Goal: Task Accomplishment & Management: Manage account settings

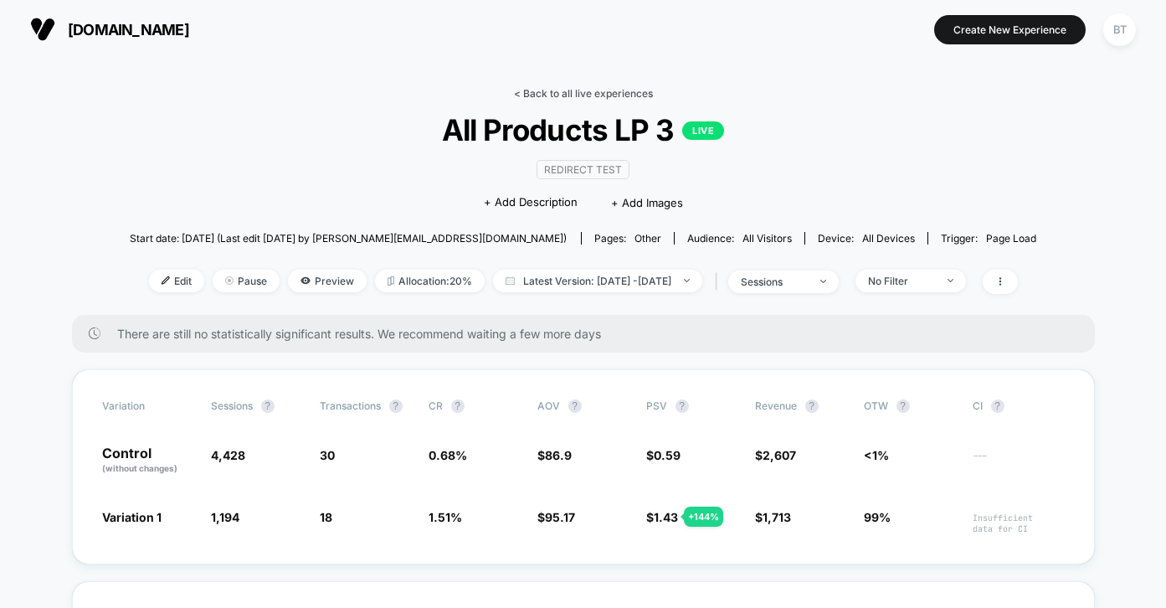
click at [576, 99] on link "< Back to all live experiences" at bounding box center [583, 93] width 139 height 13
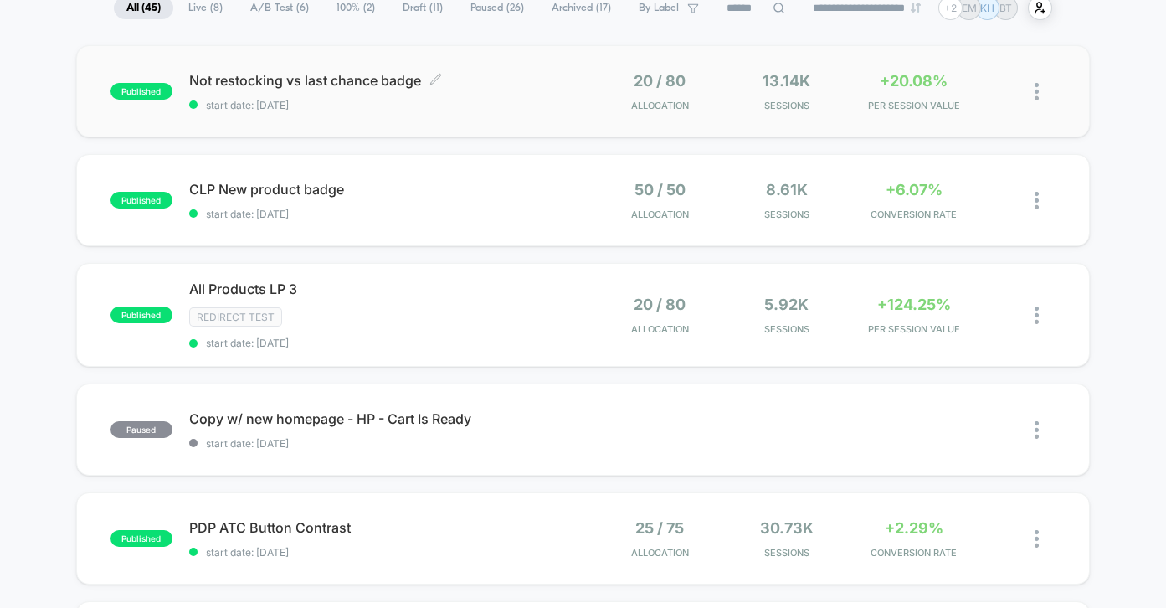
scroll to position [143, 0]
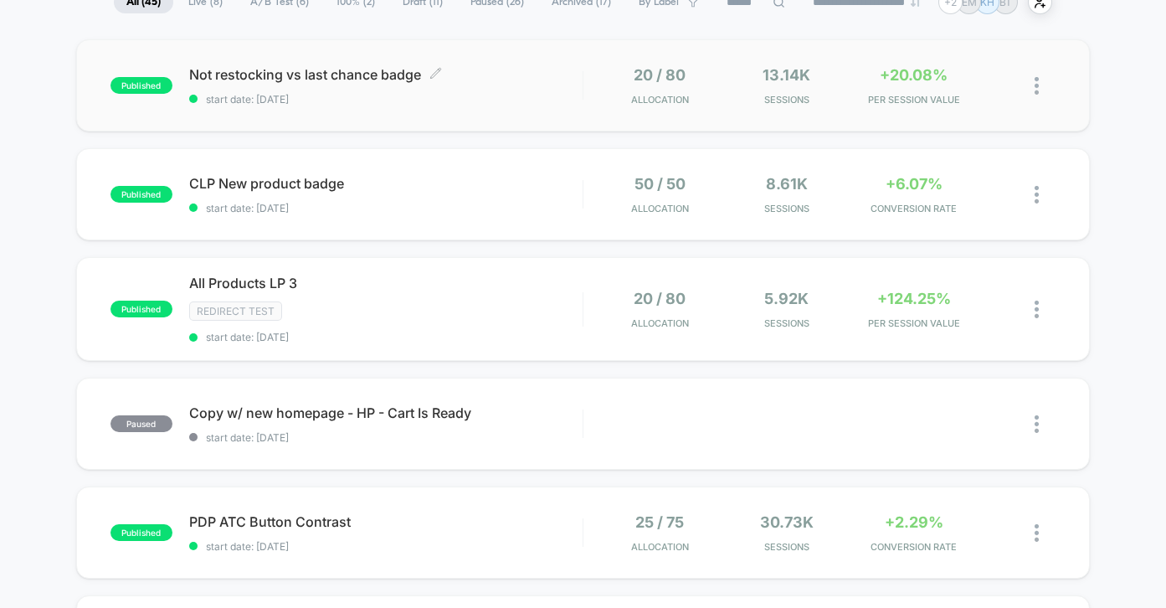
click at [543, 74] on span "Not restocking vs last chance badge Click to edit experience details" at bounding box center [385, 74] width 393 height 17
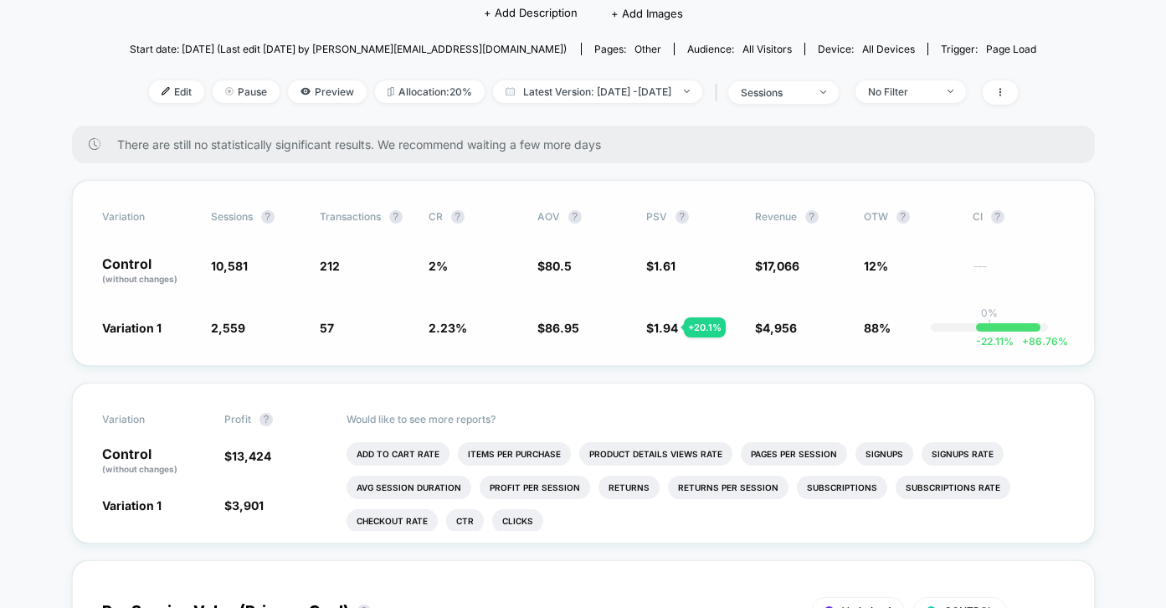
scroll to position [159, 0]
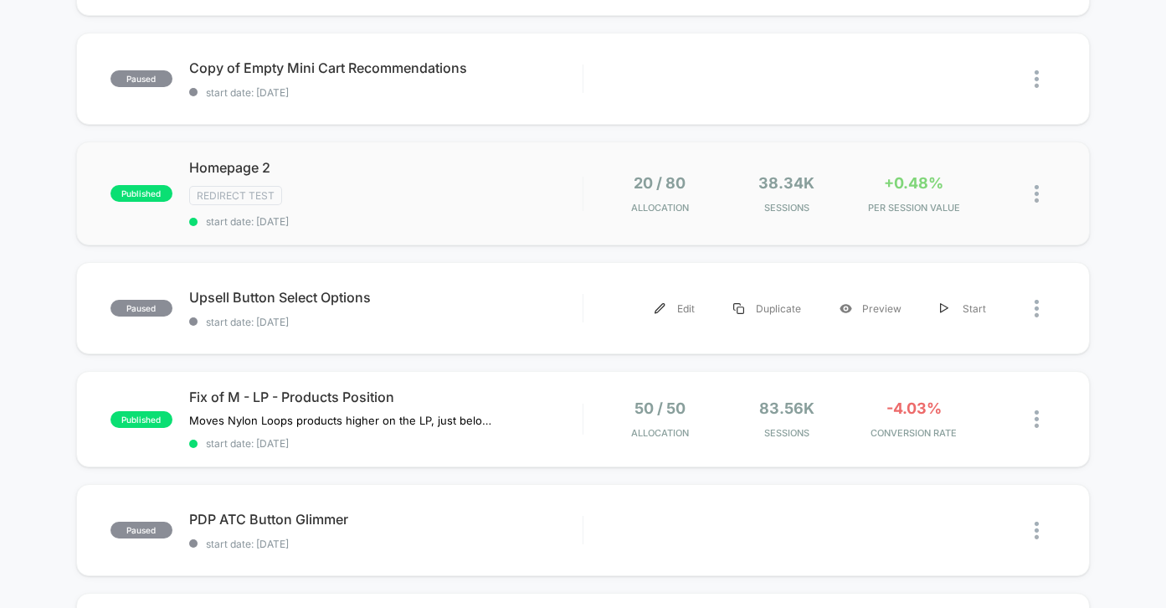
scroll to position [716, 0]
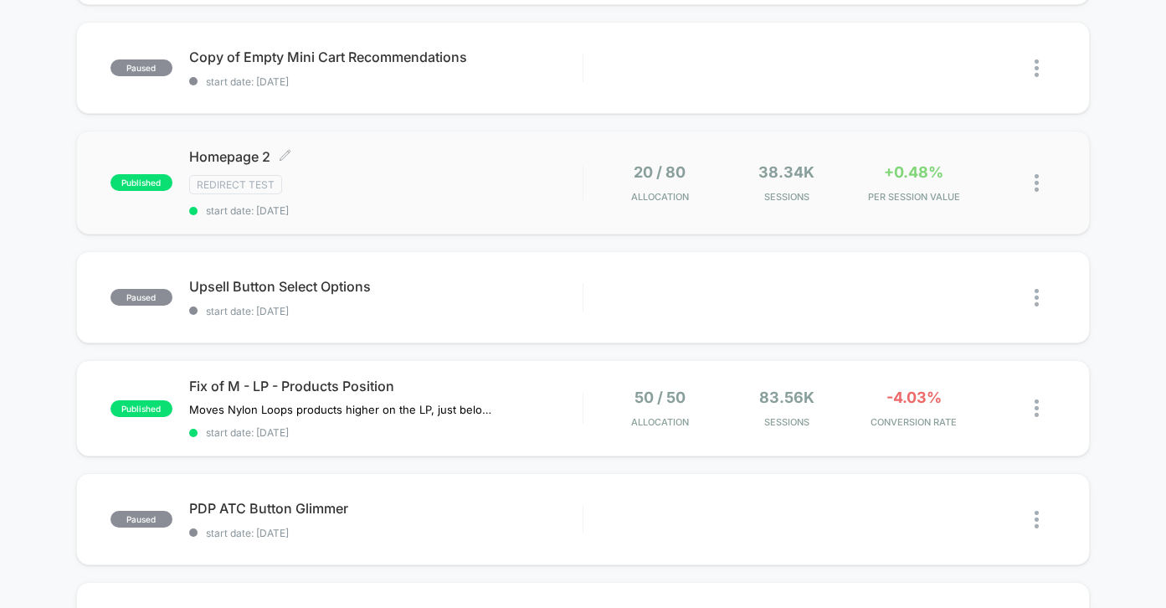
click at [518, 198] on div "Homepage 2 Click to edit experience details Click to edit experience details Re…" at bounding box center [385, 182] width 393 height 69
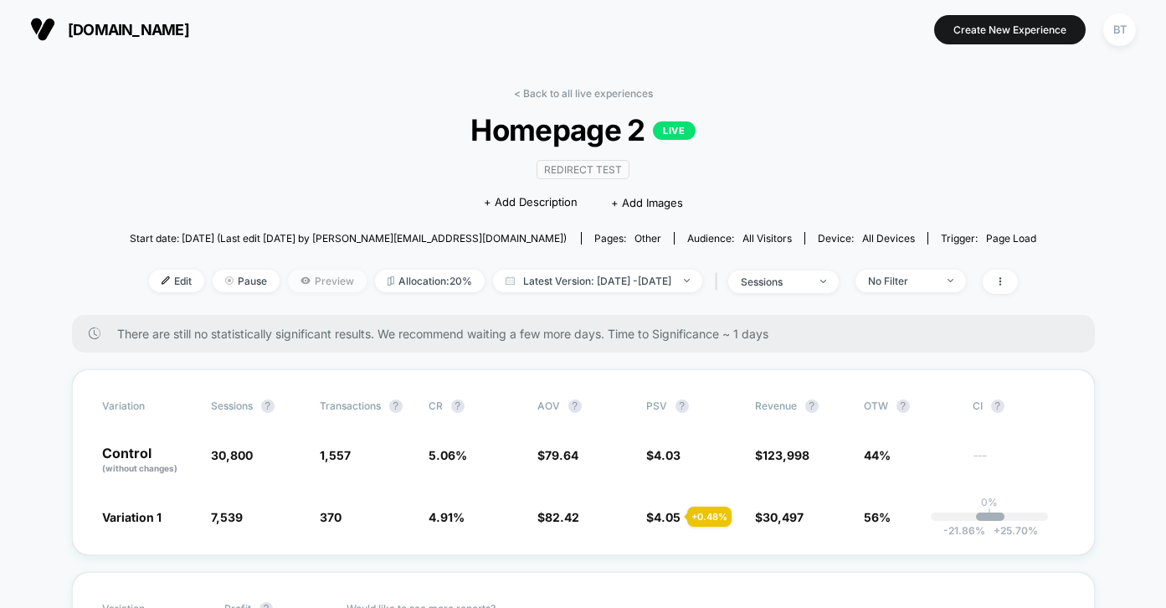
click at [294, 282] on span "Preview" at bounding box center [327, 281] width 79 height 23
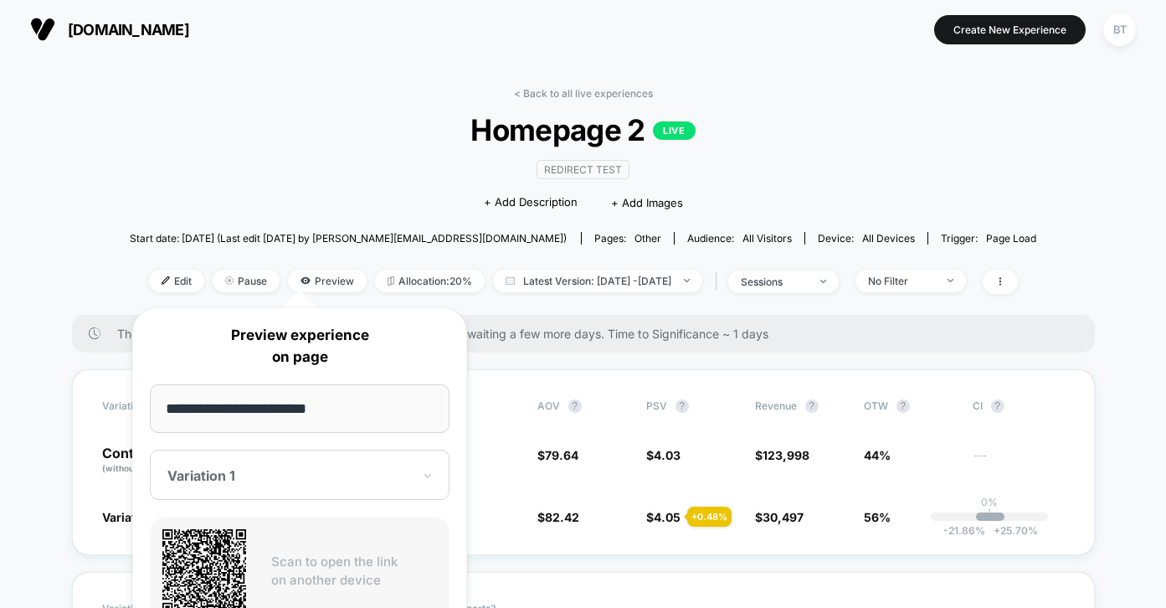
click at [463, 198] on div "Redirect Test Click to edit experience details + Add Description + Add Images" at bounding box center [583, 185] width 544 height 76
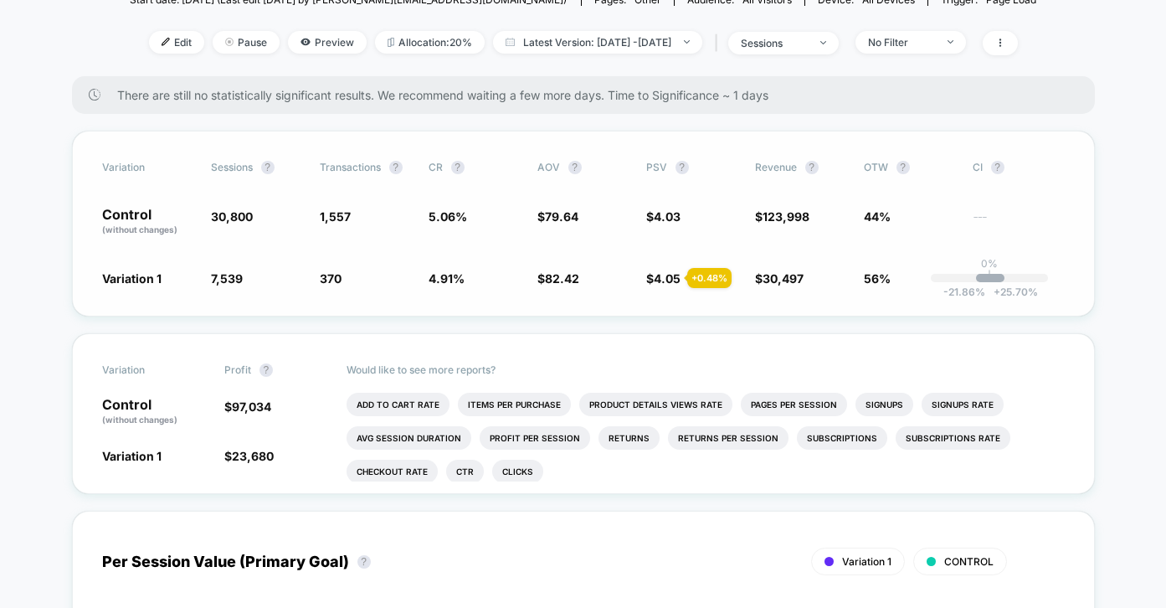
scroll to position [231, 0]
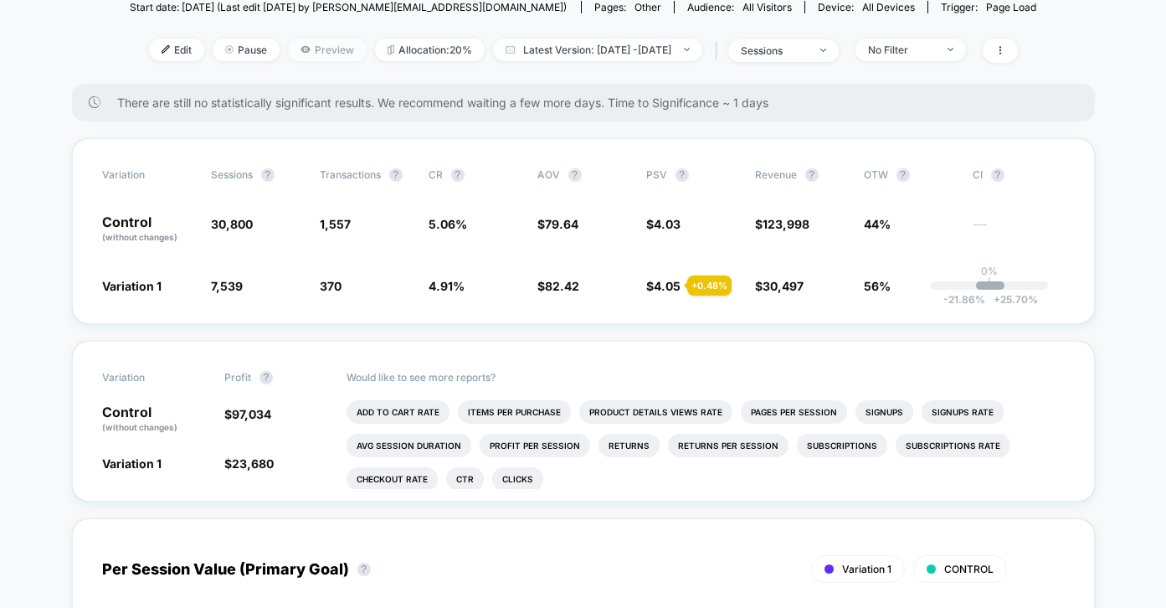
click at [323, 48] on span "Preview" at bounding box center [327, 50] width 79 height 23
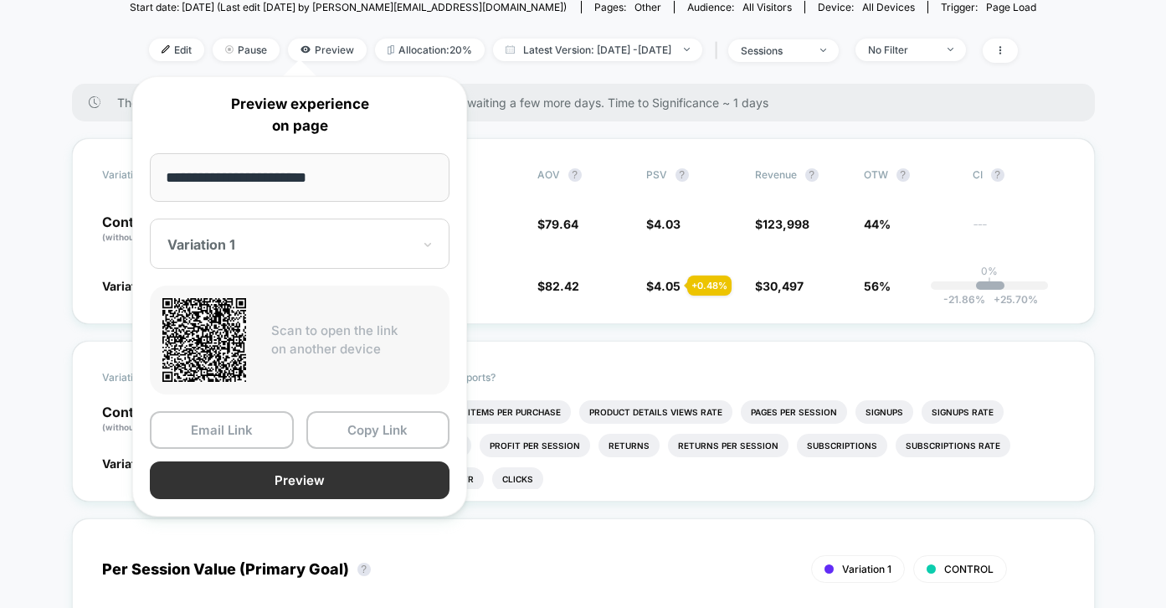
click at [326, 479] on button "Preview" at bounding box center [300, 480] width 300 height 38
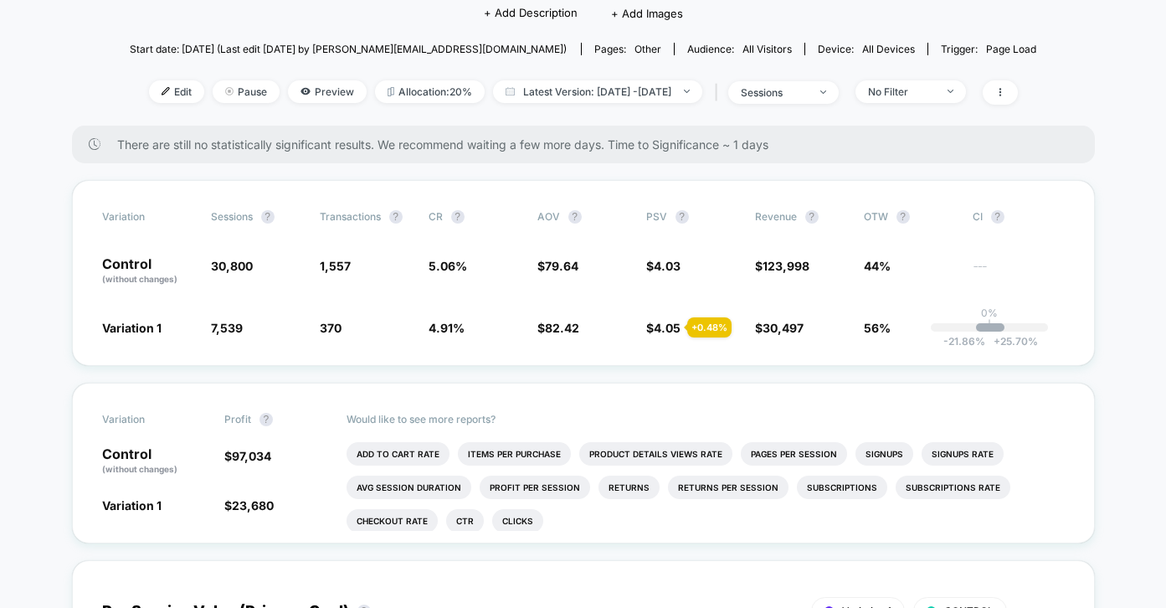
scroll to position [203, 0]
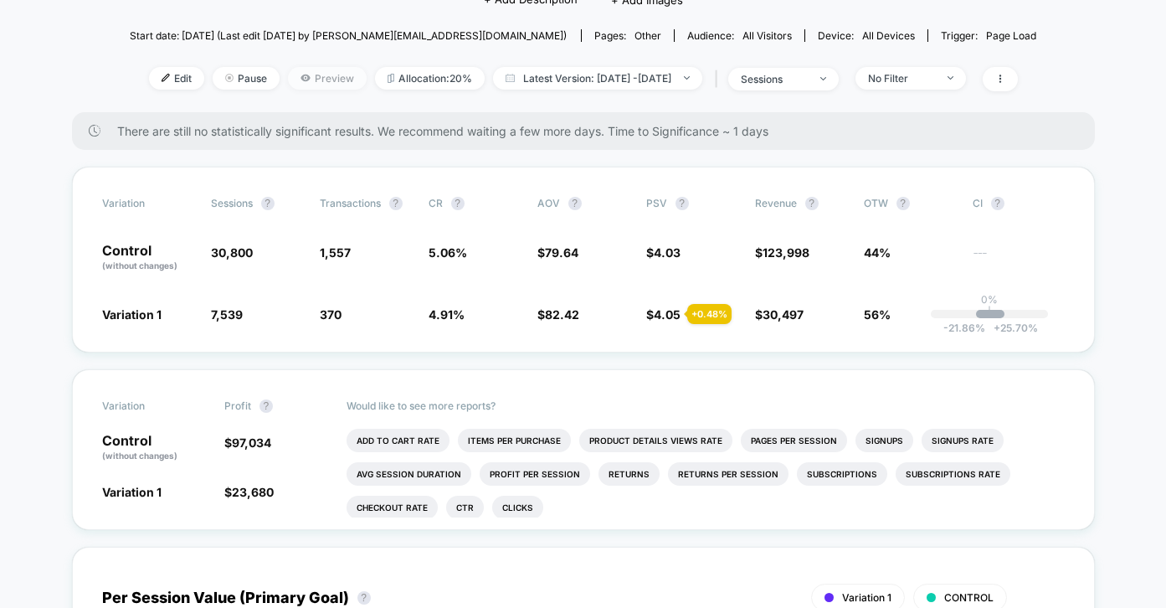
click at [301, 67] on span "Preview" at bounding box center [327, 78] width 79 height 23
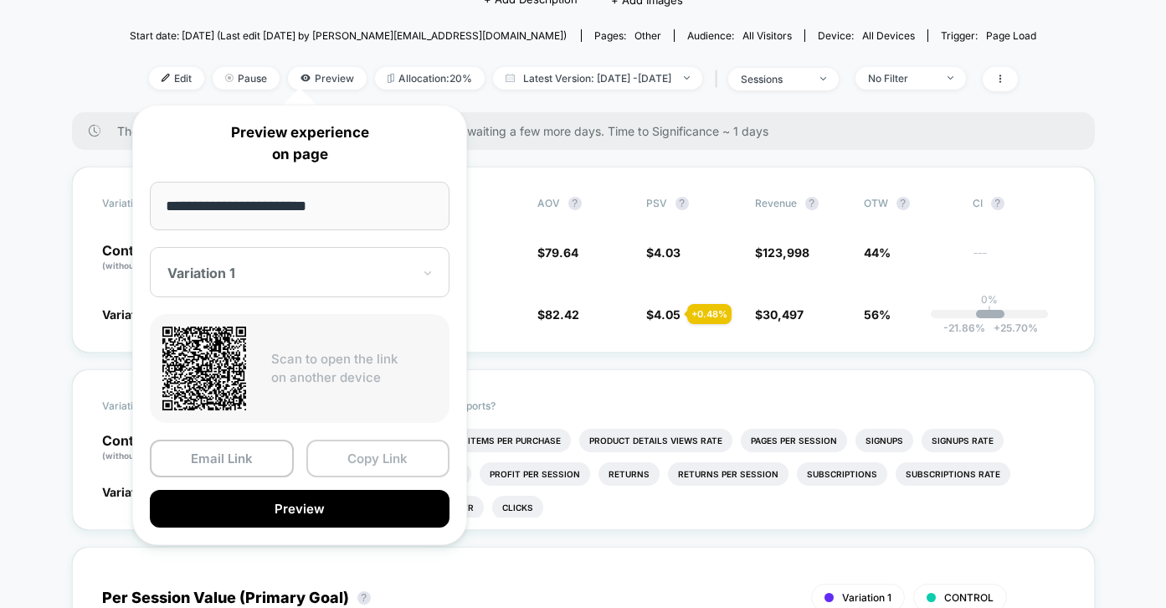
click at [375, 455] on button "Copy Link" at bounding box center [378, 458] width 144 height 38
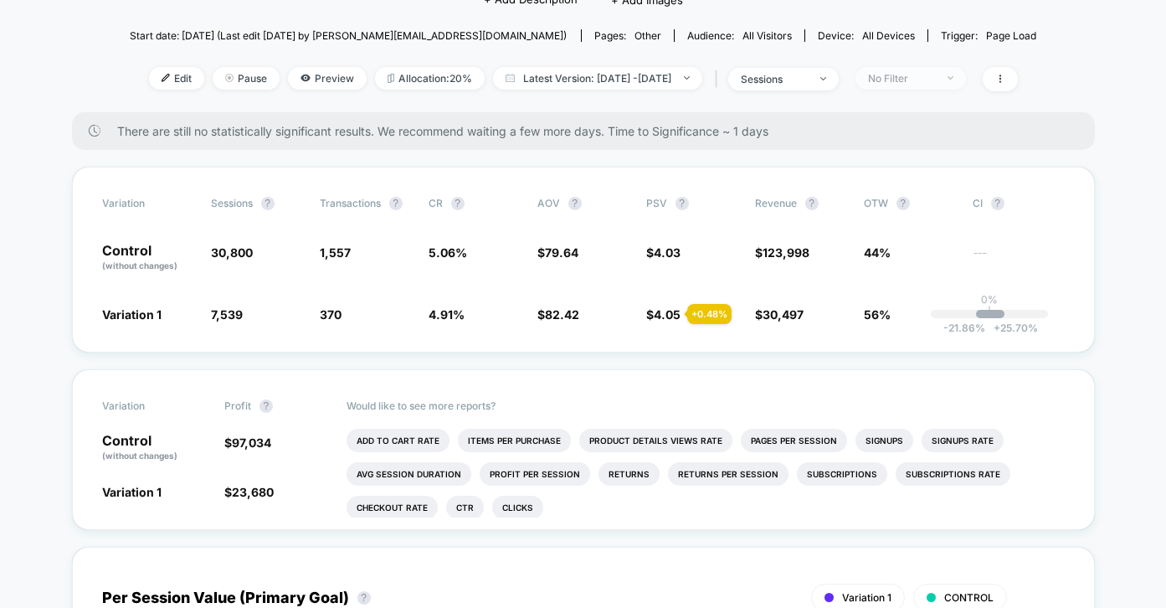
click at [927, 72] on div "No Filter" at bounding box center [901, 78] width 67 height 13
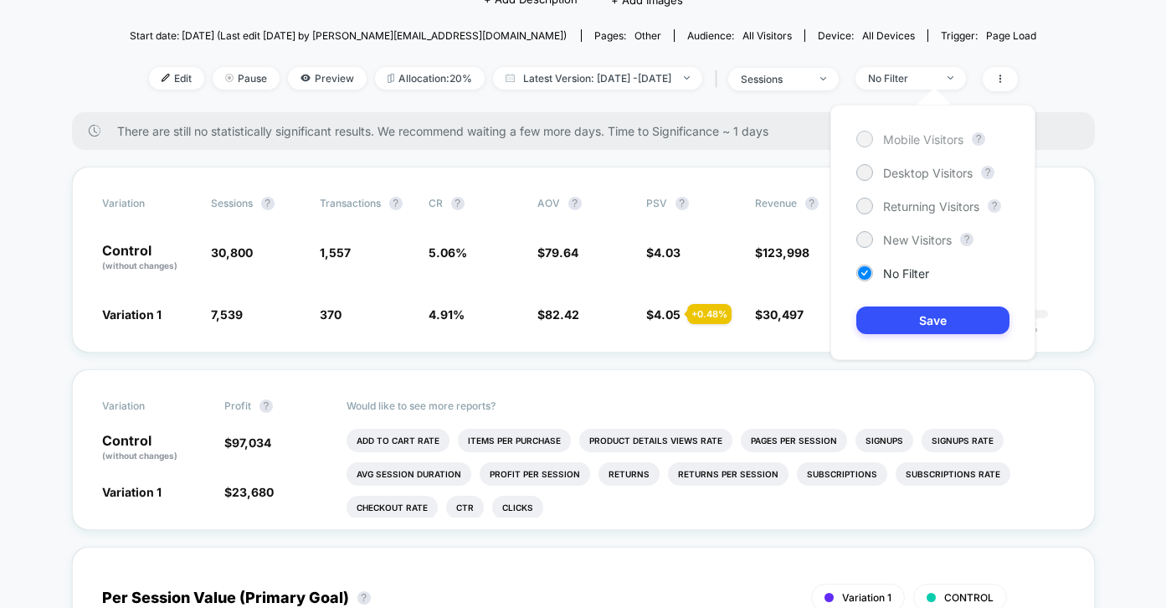
click at [911, 139] on span "Mobile Visitors" at bounding box center [923, 139] width 80 height 14
click at [889, 316] on button "Save" at bounding box center [932, 320] width 153 height 28
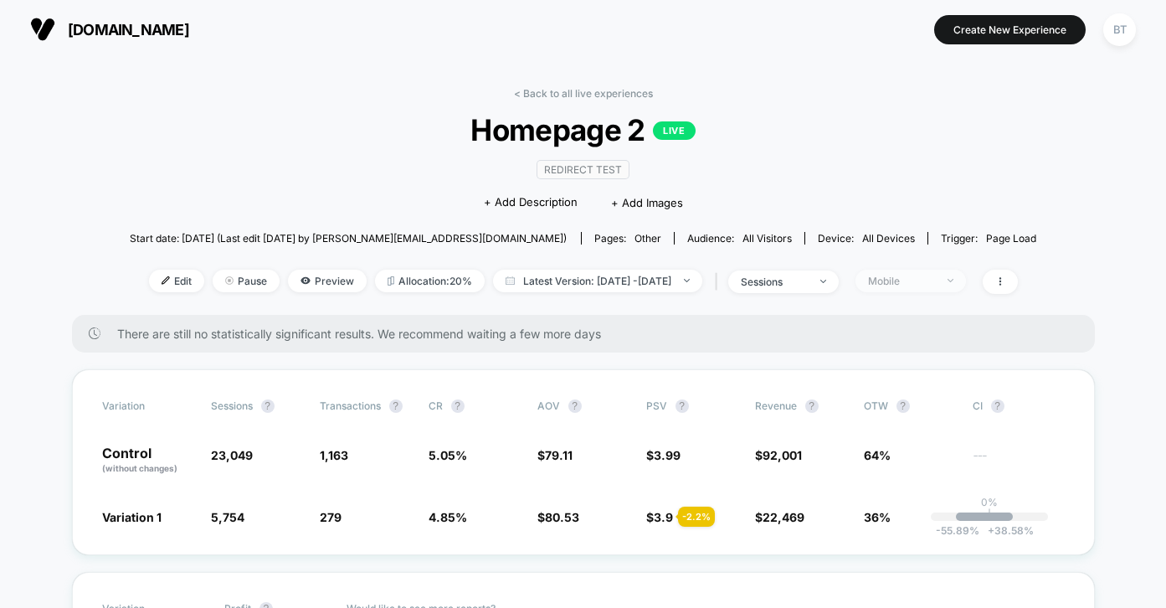
click at [934, 276] on div "Mobile" at bounding box center [901, 281] width 67 height 13
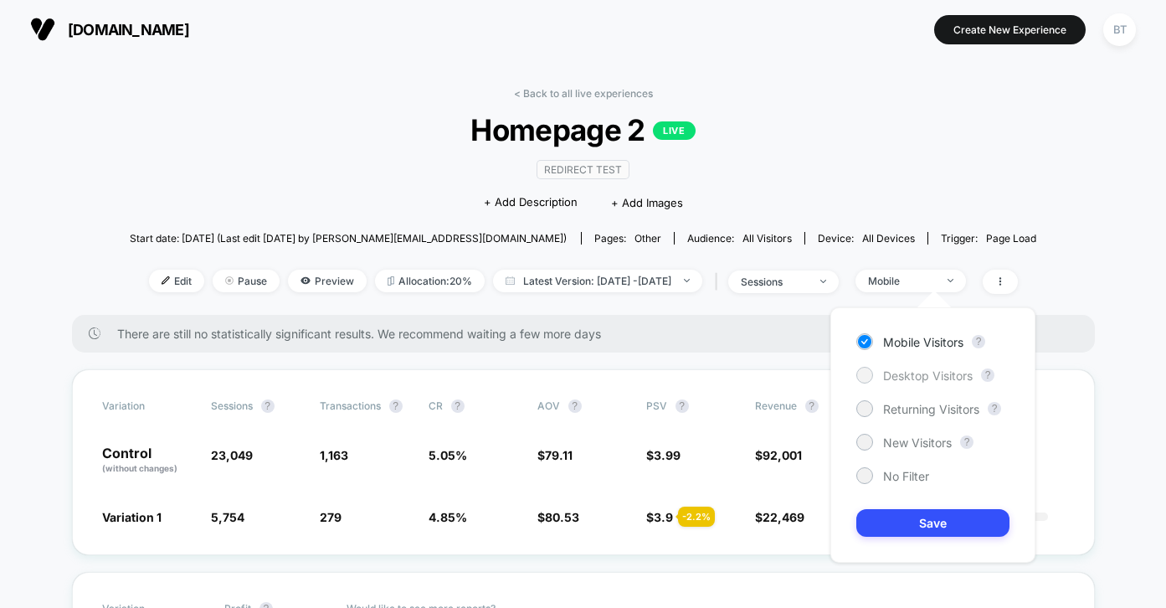
click at [893, 372] on span "Desktop Visitors" at bounding box center [928, 375] width 90 height 14
click at [897, 532] on button "Save" at bounding box center [932, 523] width 153 height 28
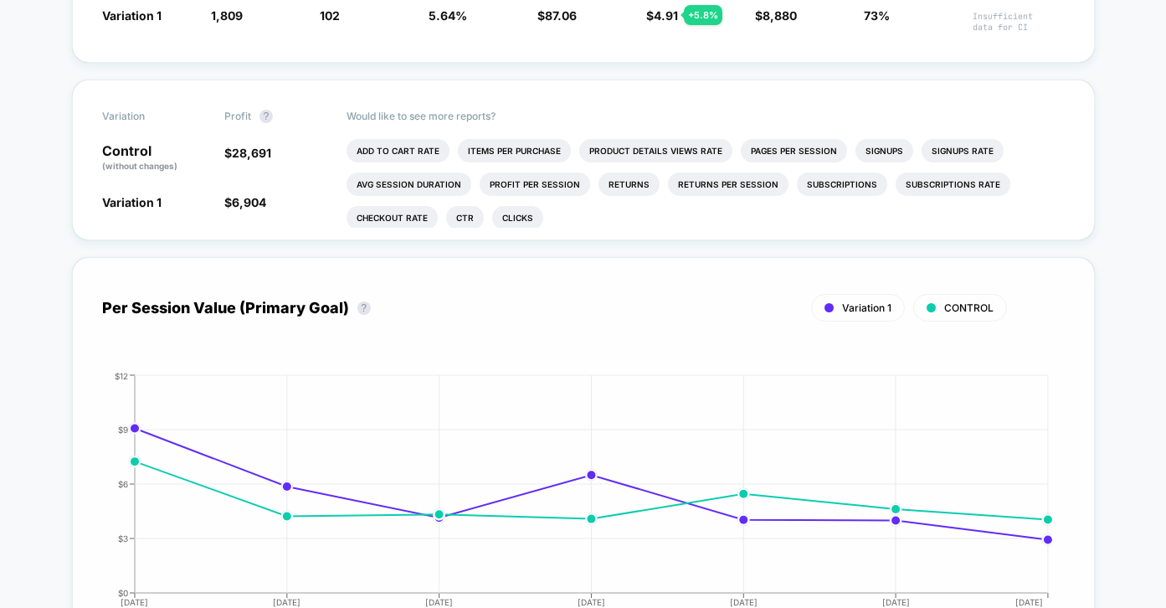
scroll to position [311, 0]
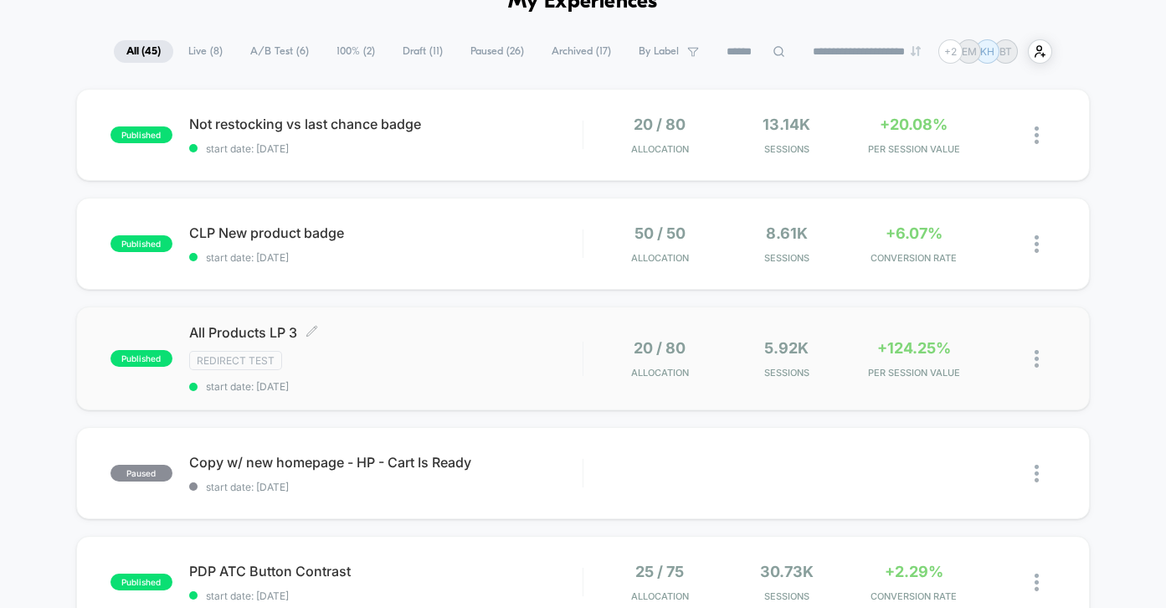
scroll to position [93, 0]
click at [483, 366] on div "Redirect Test" at bounding box center [385, 361] width 393 height 19
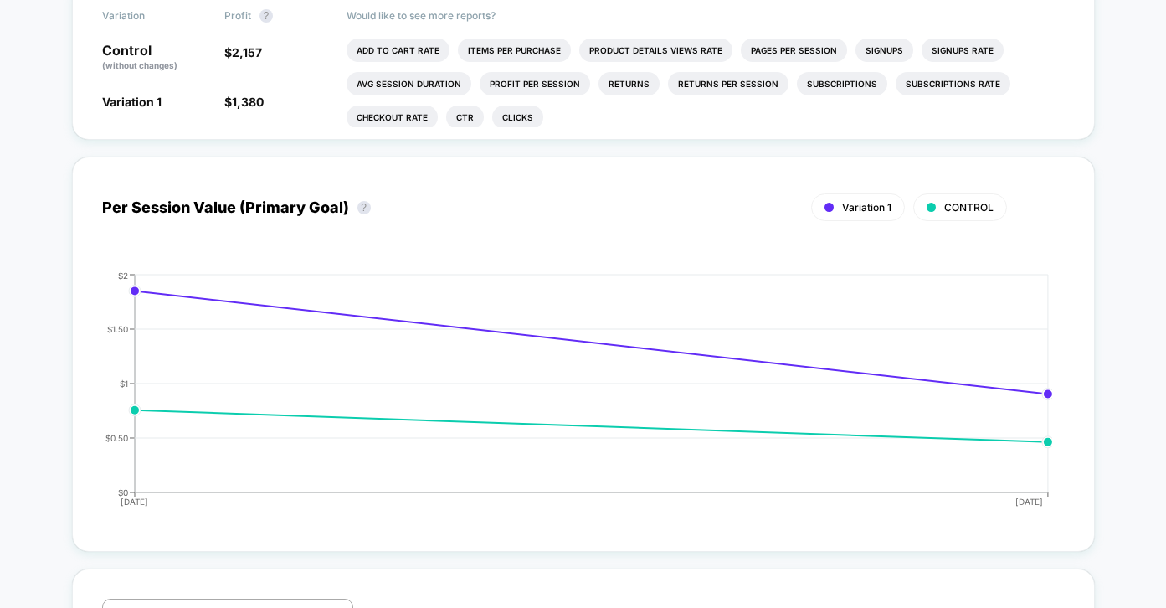
scroll to position [648, 0]
